Goal: Transaction & Acquisition: Purchase product/service

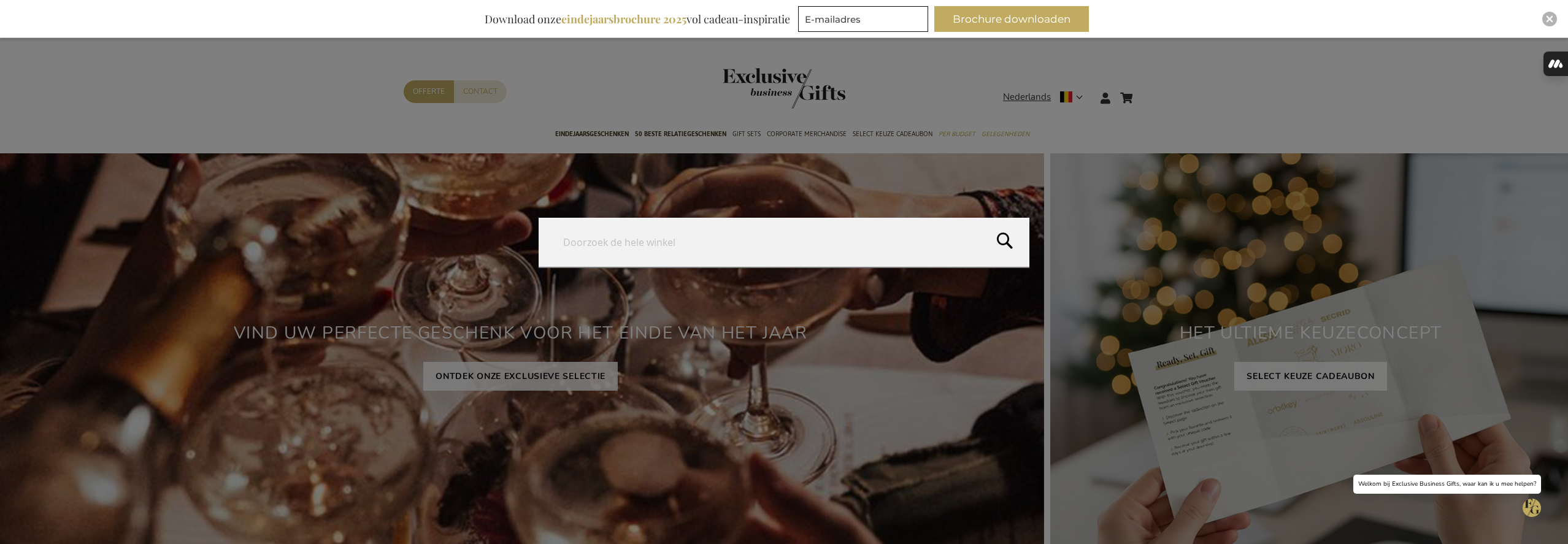
type input "[PERSON_NAME][EMAIL_ADDRESS][DOMAIN_NAME]"
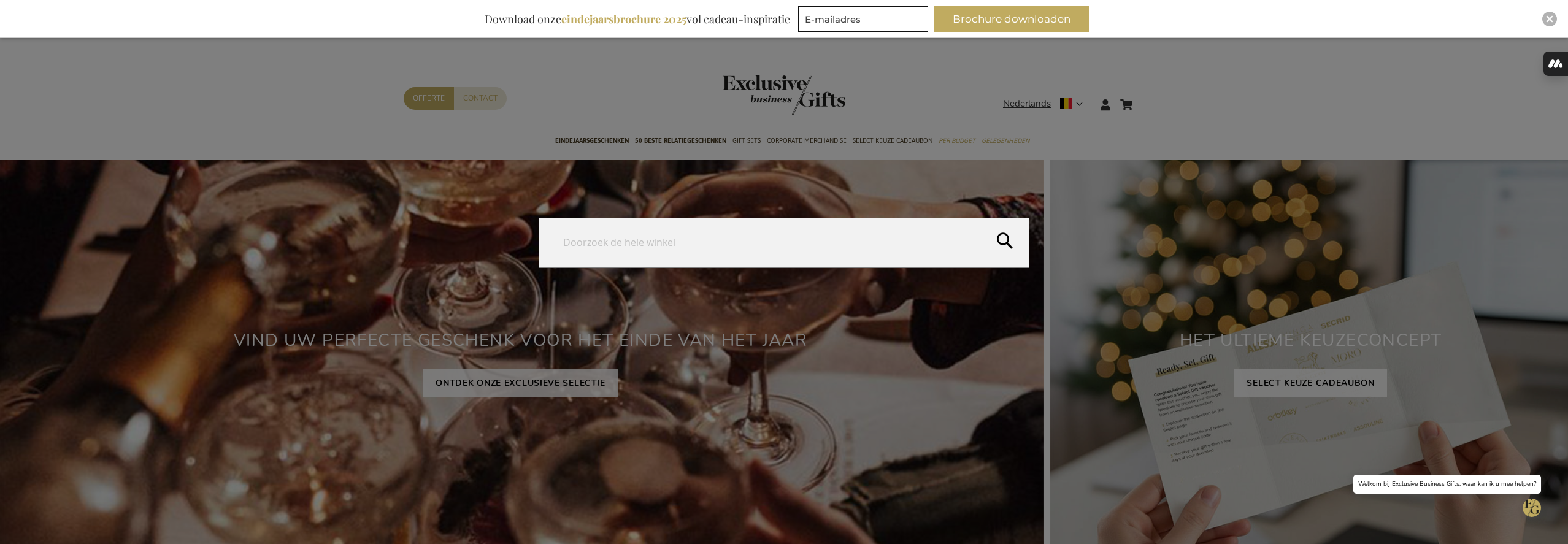
click at [831, 247] on input "Search" at bounding box center [784, 242] width 491 height 49
type input "grifo"
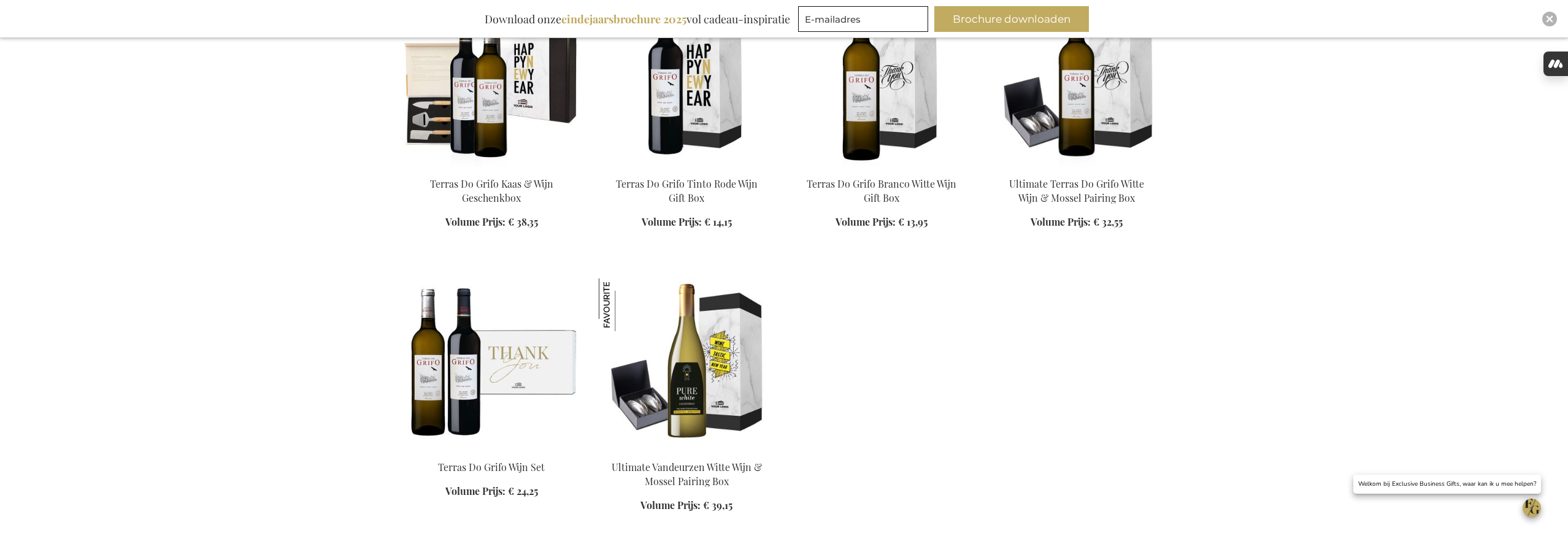
scroll to position [430, 0]
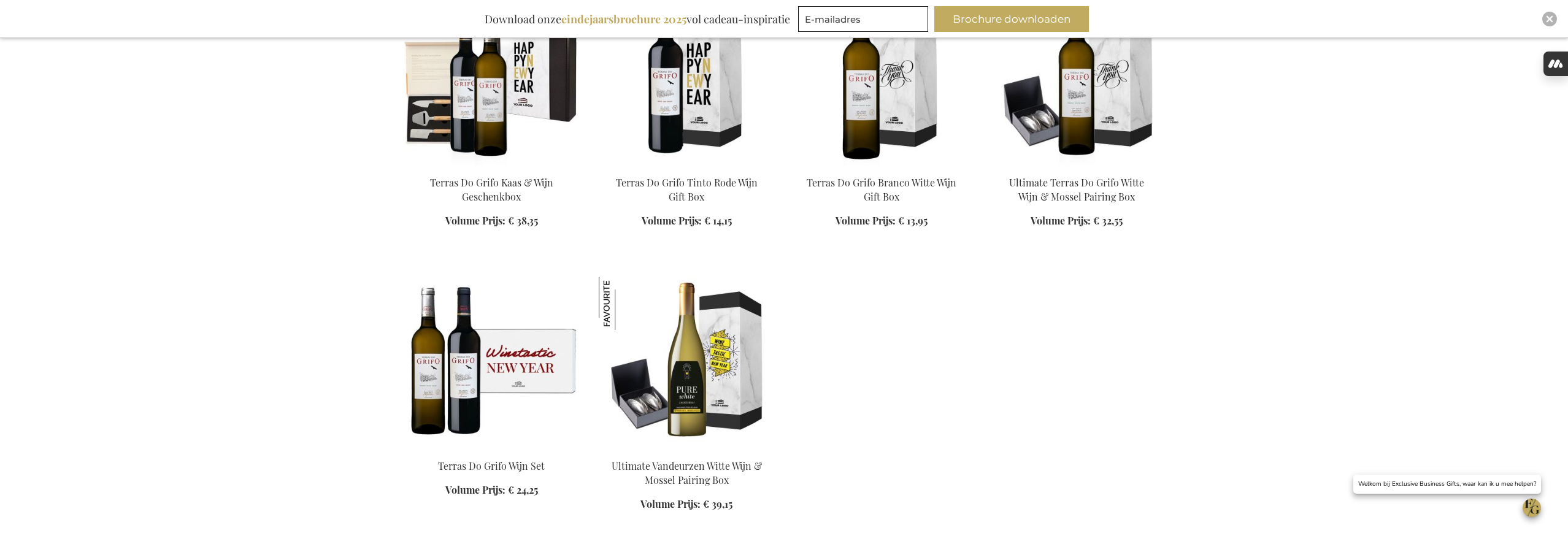
type input "[PERSON_NAME][EMAIL_ADDRESS][DOMAIN_NAME]"
click at [493, 374] on img at bounding box center [491, 363] width 176 height 172
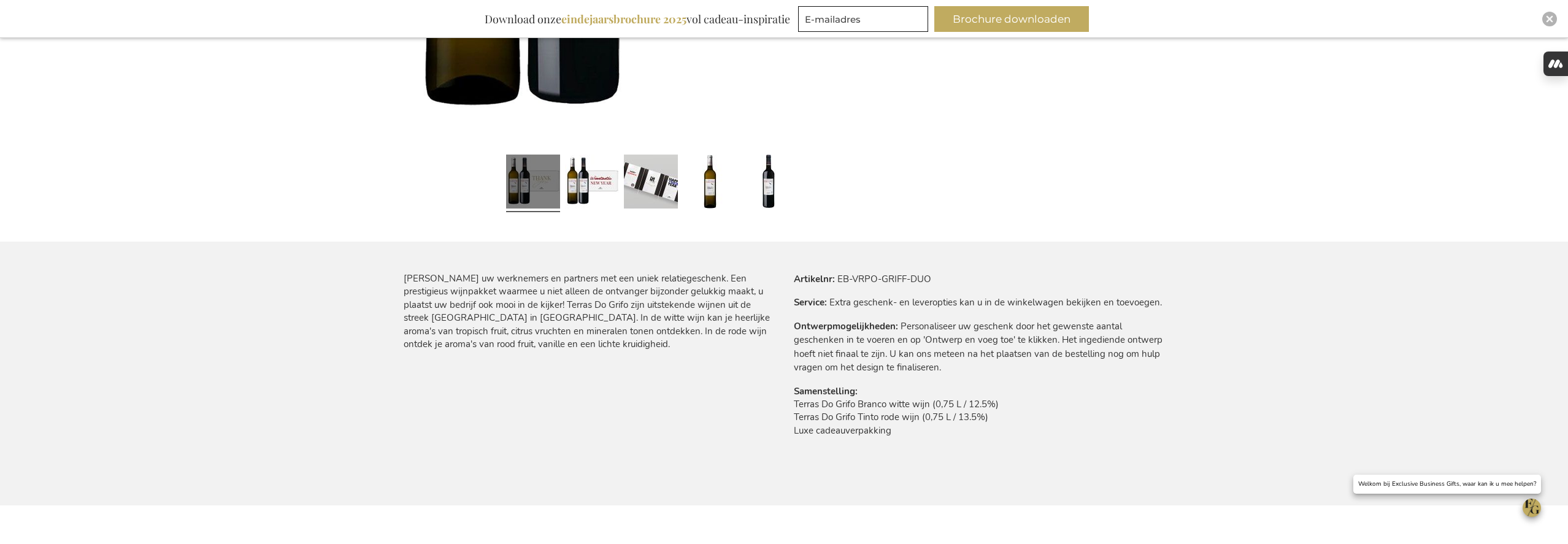
scroll to position [555, 0]
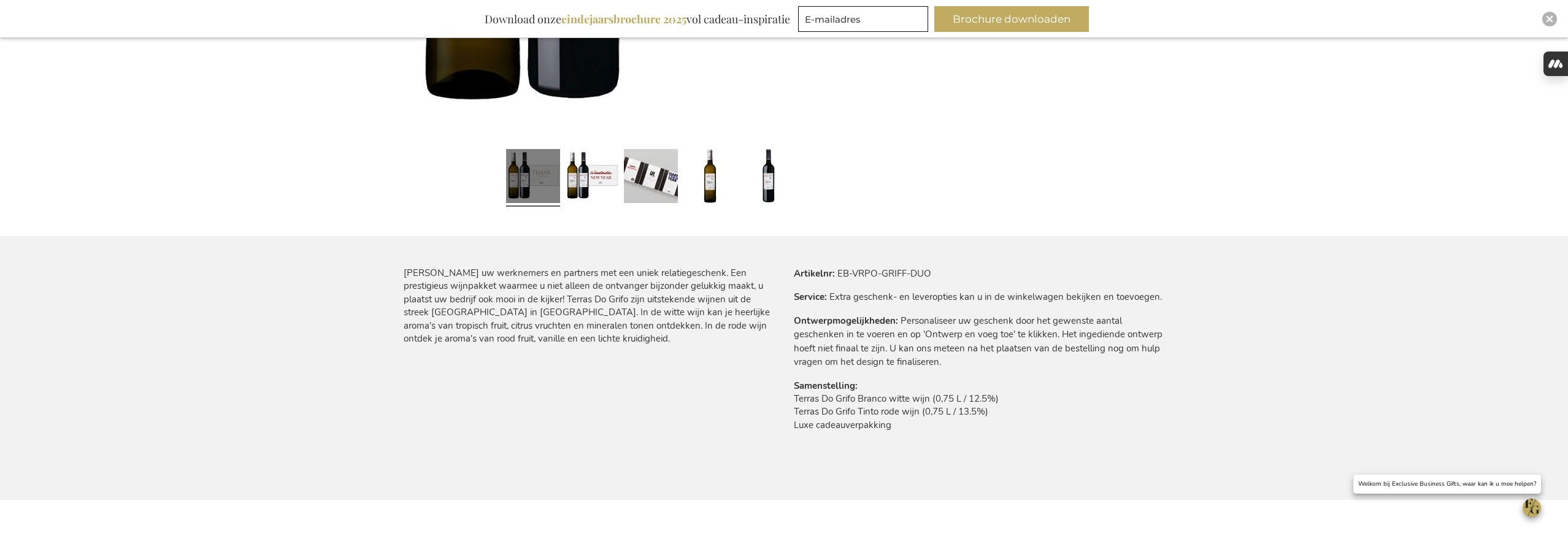
type input "[PERSON_NAME][EMAIL_ADDRESS][DOMAIN_NAME]"
drag, startPoint x: 837, startPoint y: 275, endPoint x: 1003, endPoint y: 276, distance: 166.0
click at [1003, 276] on tr "Artikelnr EB-VRPO-GRIFF-DUO" at bounding box center [979, 273] width 371 height 14
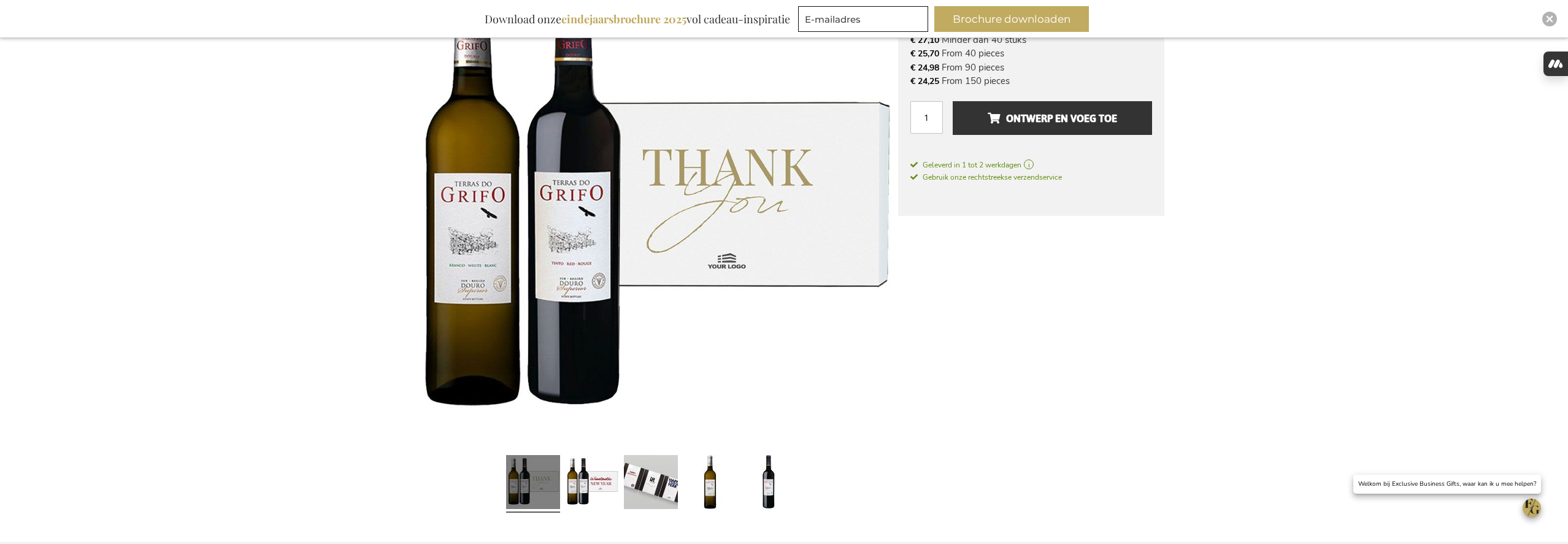
scroll to position [255, 0]
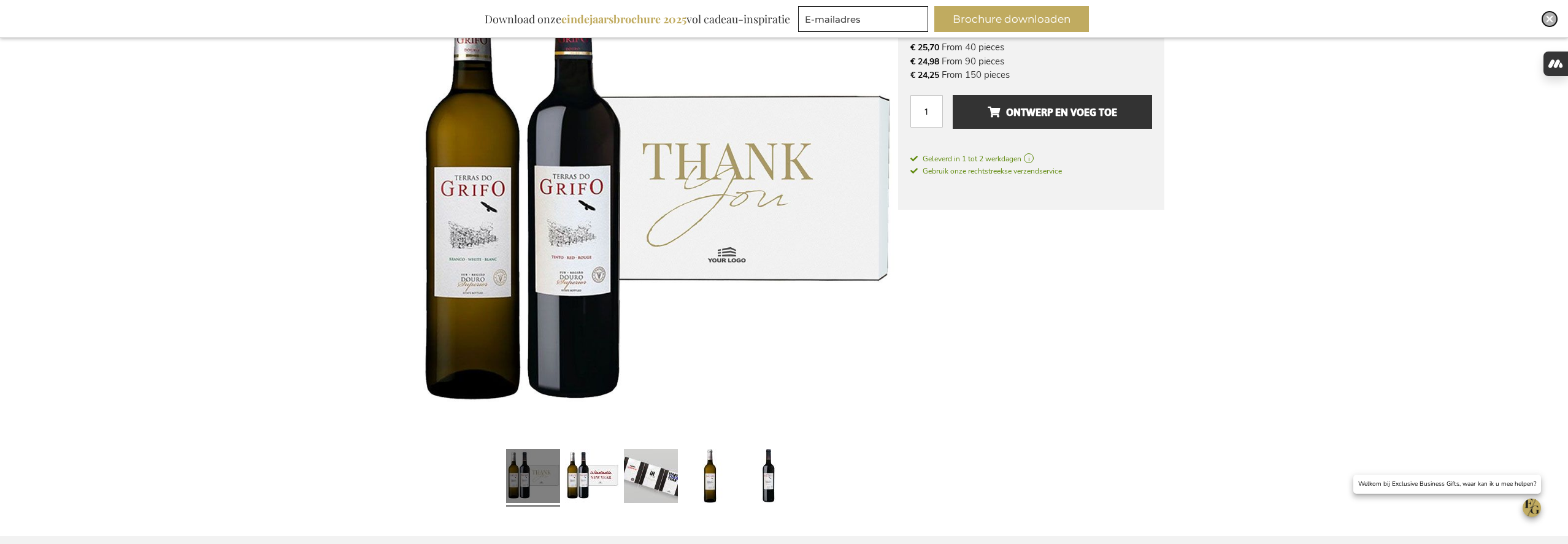
click at [1547, 20] on img "Close" at bounding box center [1550, 19] width 7 height 7
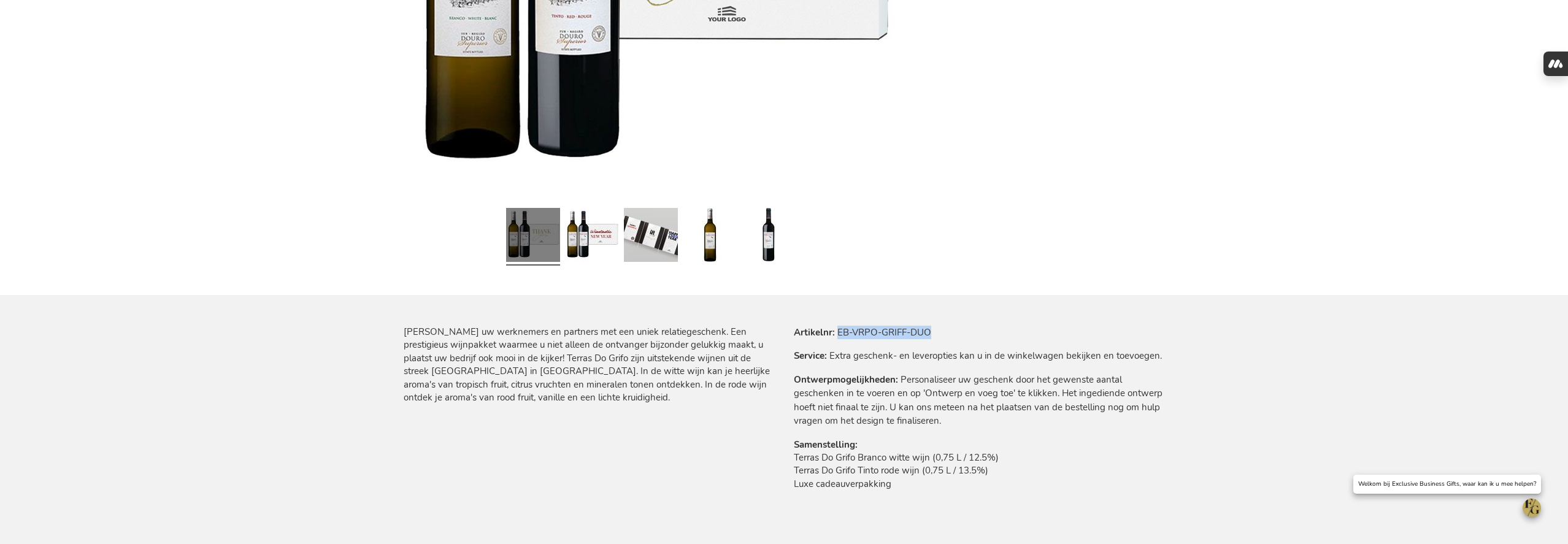
scroll to position [412, 0]
